Goal: Task Accomplishment & Management: Complete application form

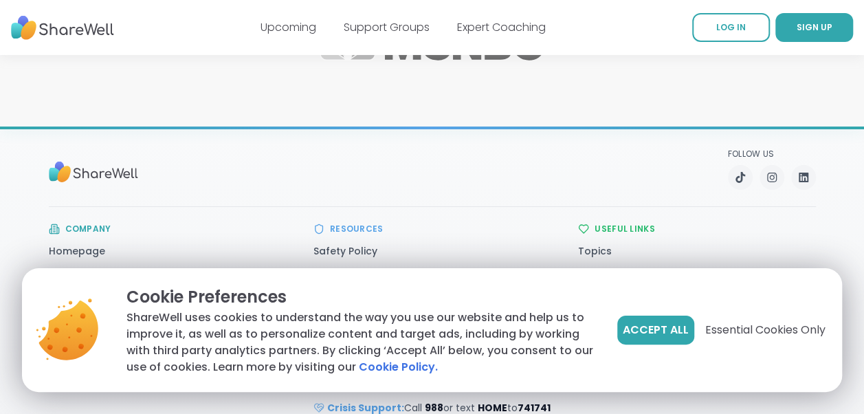
scroll to position [2439, 0]
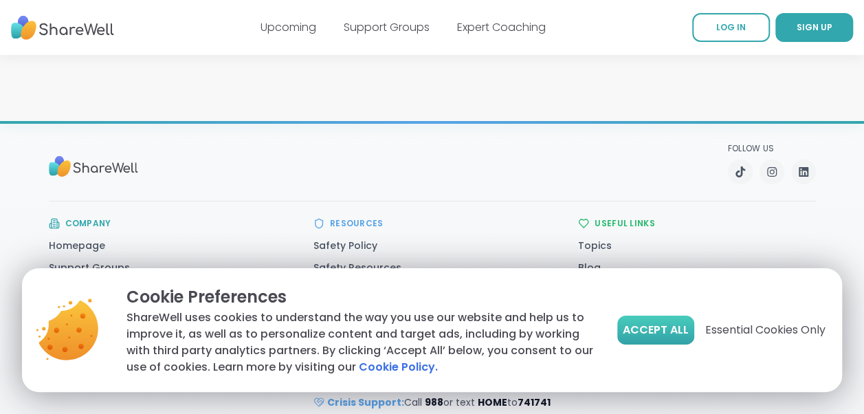
click at [647, 321] on button "Accept All" at bounding box center [655, 329] width 77 height 29
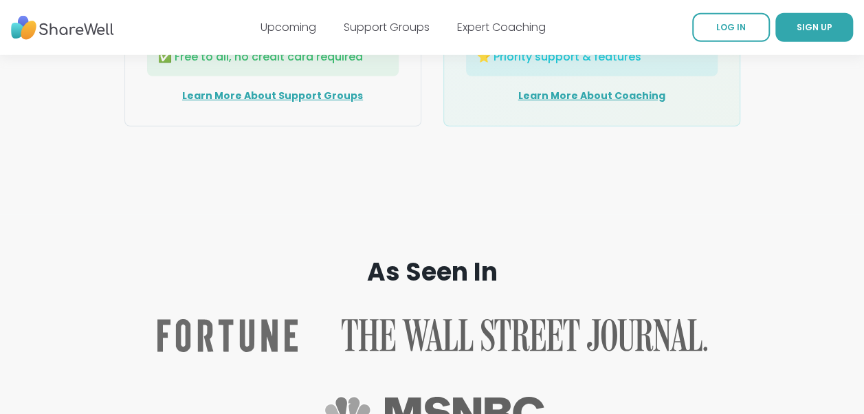
scroll to position [2032, 0]
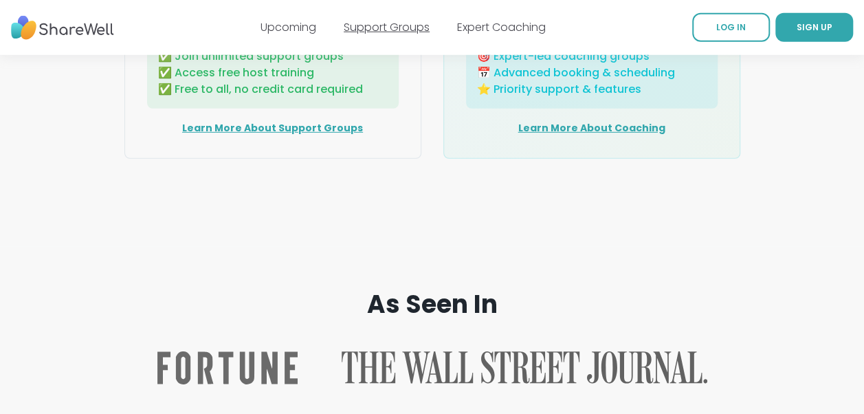
click at [393, 30] on link "Support Groups" at bounding box center [387, 27] width 86 height 16
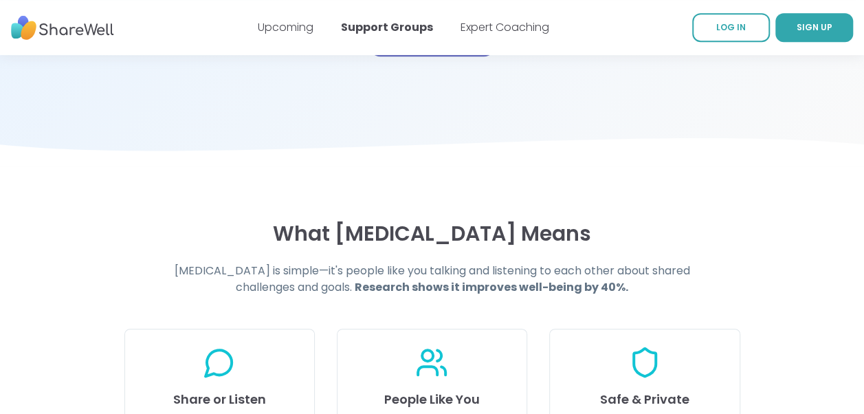
scroll to position [333, 0]
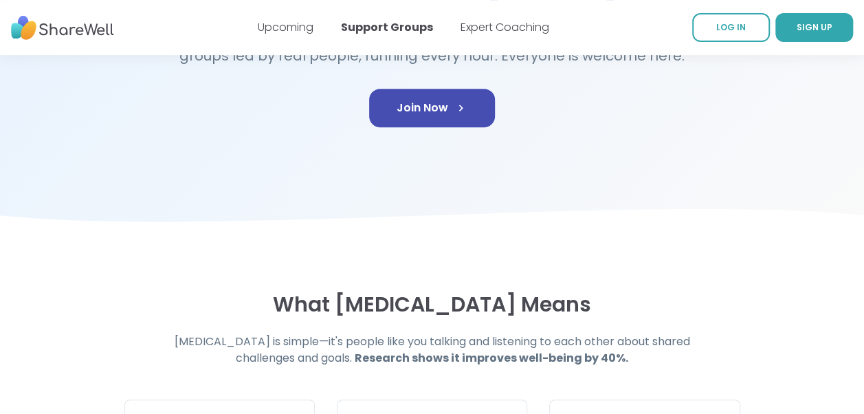
scroll to position [55, 0]
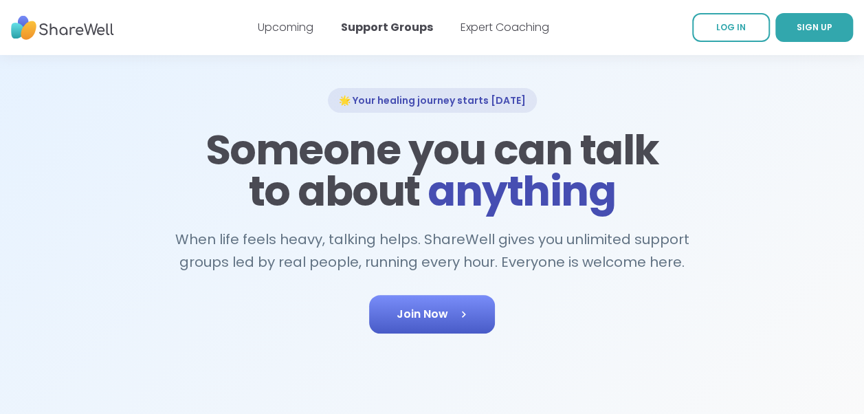
click at [405, 316] on link "Join Now" at bounding box center [432, 314] width 126 height 38
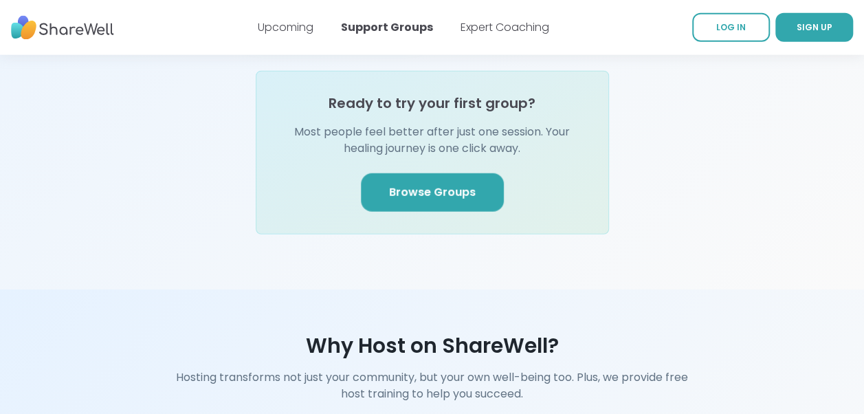
scroll to position [1705, 0]
